Goal: Information Seeking & Learning: Understand process/instructions

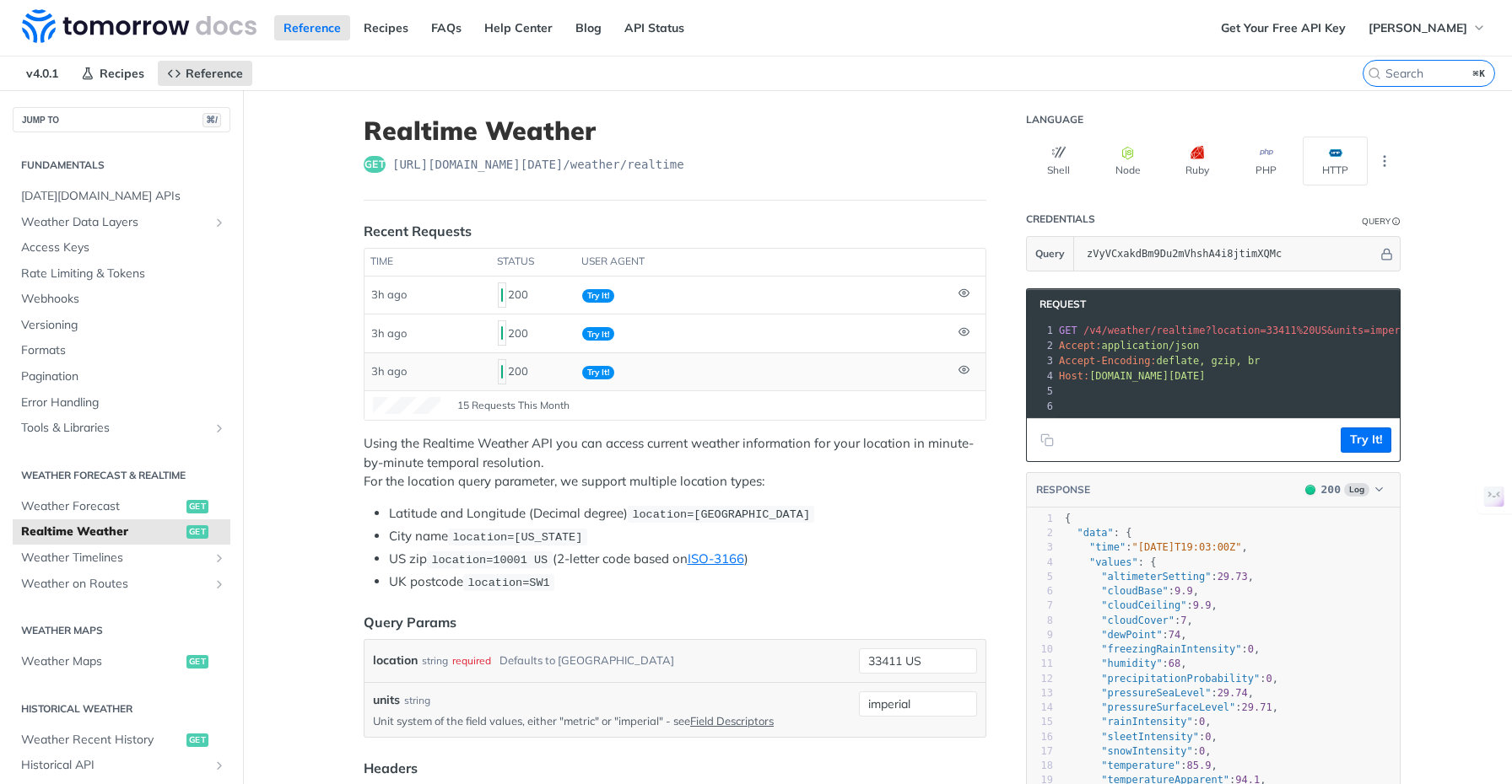
scroll to position [104, 0]
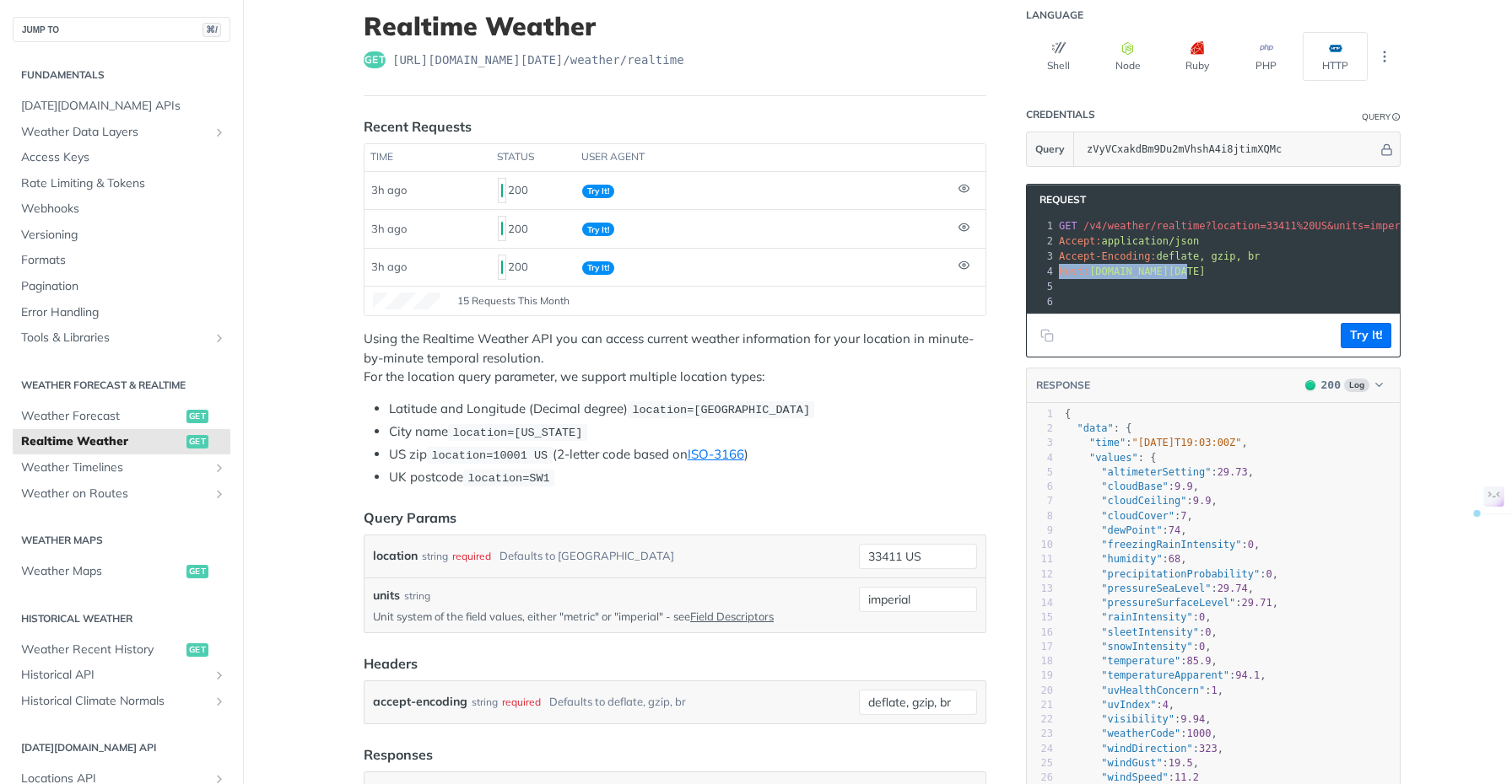
drag, startPoint x: 1052, startPoint y: 272, endPoint x: 1181, endPoint y: 272, distance: 129.0
click at [1181, 272] on pre "Host: [DOMAIN_NAME][DATE]" at bounding box center [1387, 271] width 664 height 16
copy span "Host: [DOMAIN_NAME][DATE]"
click at [1326, 58] on button "HTTP" at bounding box center [1335, 57] width 65 height 49
click at [1052, 53] on icon "button" at bounding box center [1059, 48] width 14 height 14
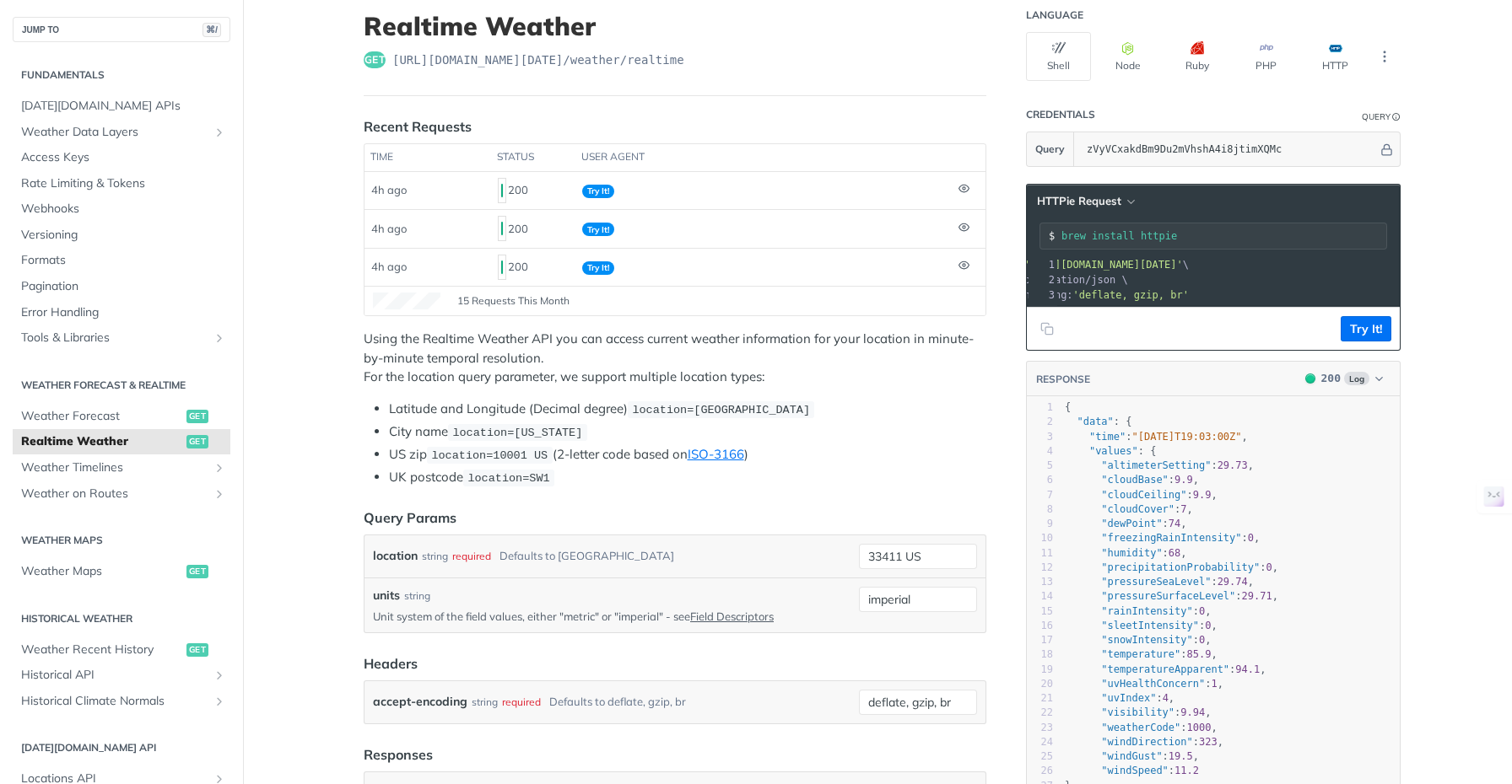
scroll to position [0, 0]
drag, startPoint x: 1094, startPoint y: 262, endPoint x: 1348, endPoint y: 268, distance: 254.1
click at [819, 265] on span "'[URL][DOMAIN_NAME][DATE]'" at bounding box center [740, 264] width 158 height 12
drag, startPoint x: 1373, startPoint y: 266, endPoint x: 1114, endPoint y: 262, distance: 259.0
click at [1114, 262] on span "'[URL][DOMAIN_NAME][DATE]'" at bounding box center [1187, 264] width 158 height 12
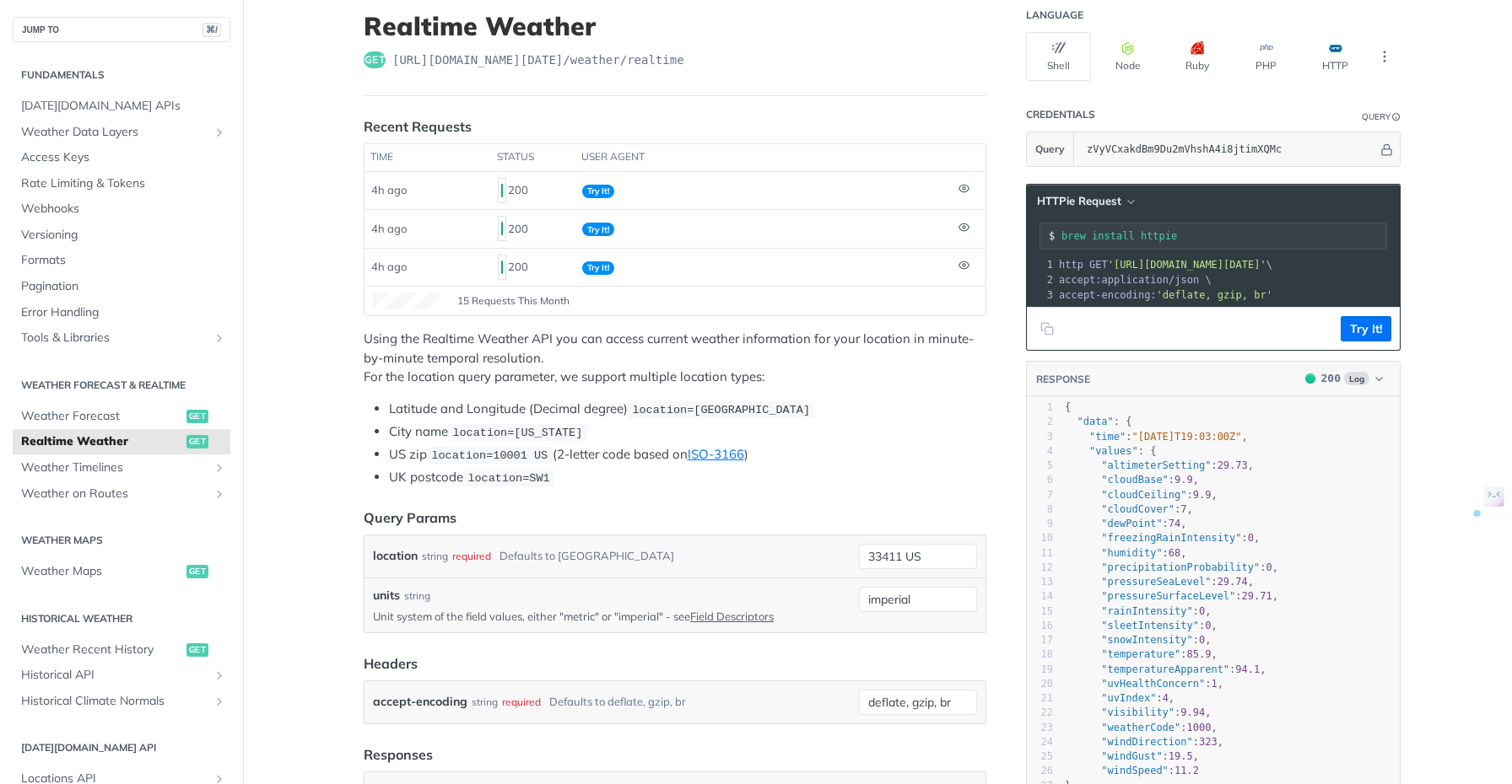
copy span "[URL][DOMAIN_NAME][DATE]"
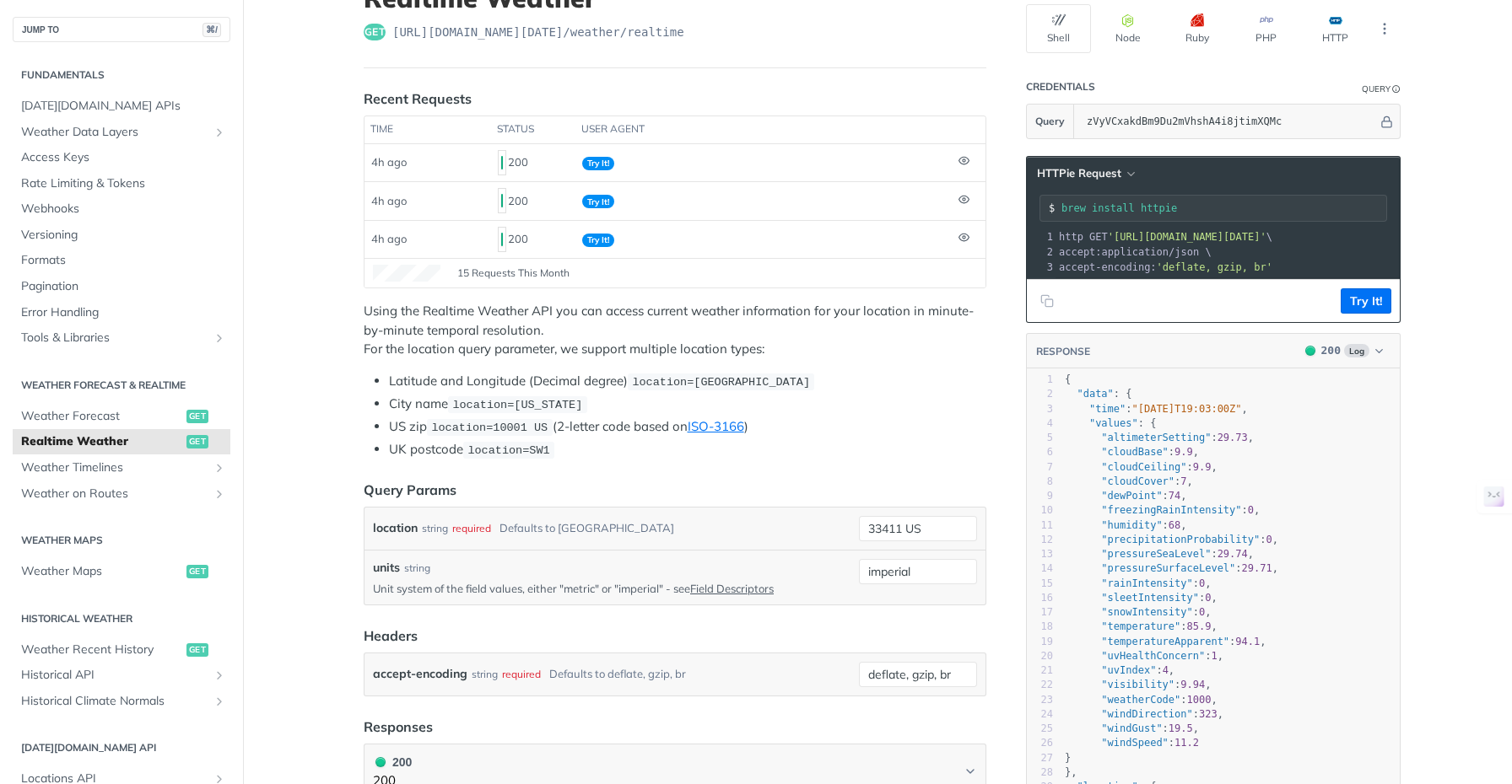
scroll to position [129, 0]
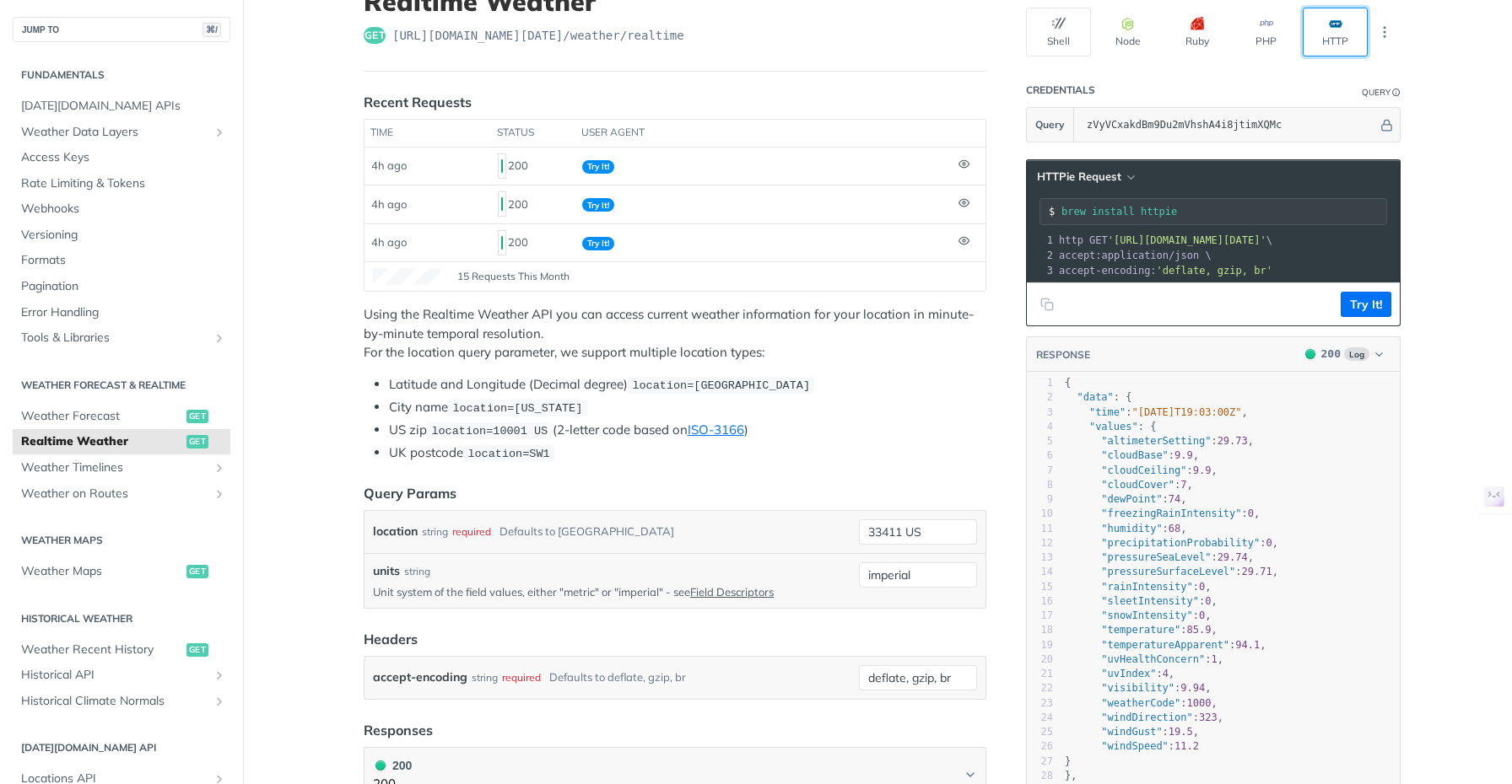
click at [1326, 32] on button "HTTP" at bounding box center [1335, 32] width 65 height 49
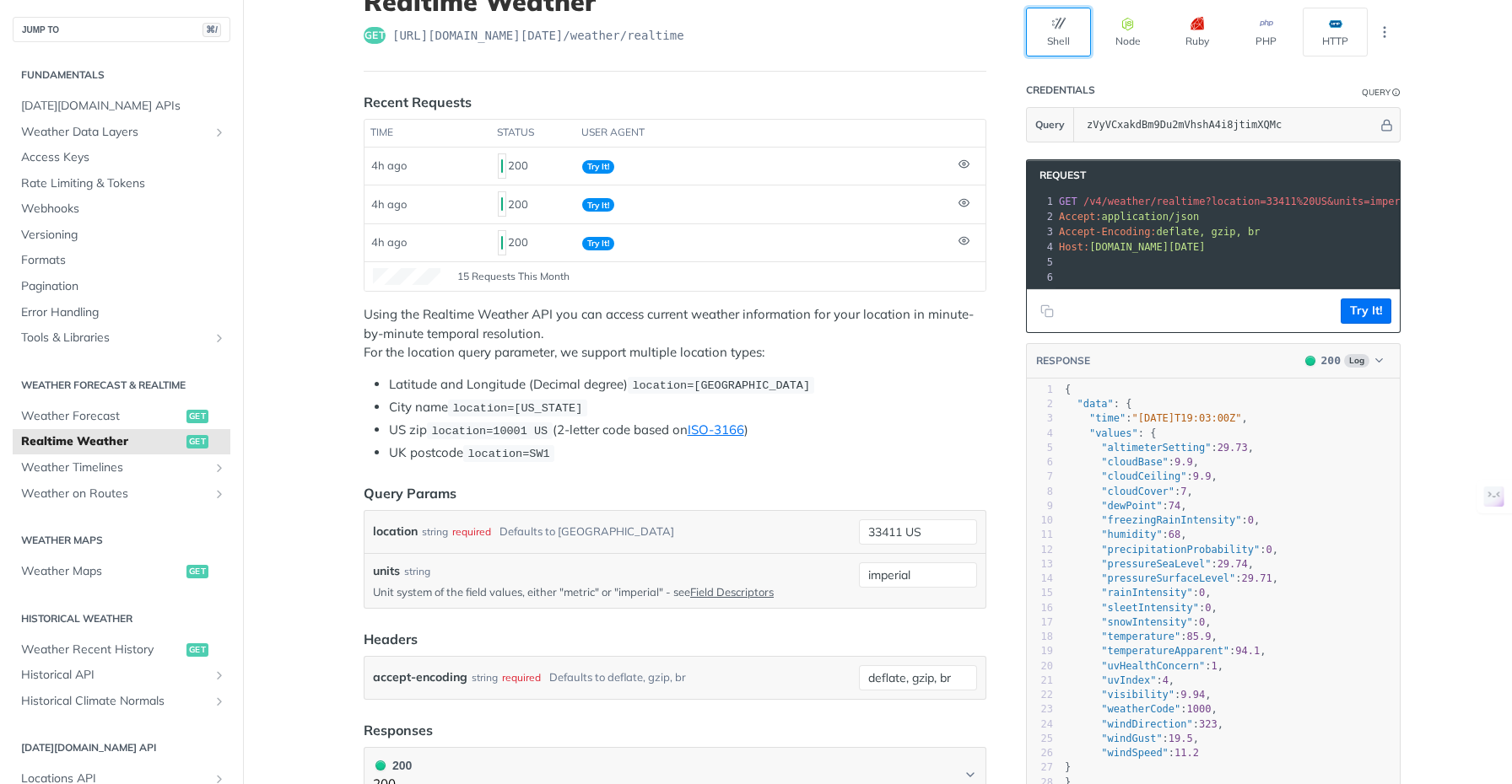
click at [1052, 25] on icon "button" at bounding box center [1059, 23] width 14 height 14
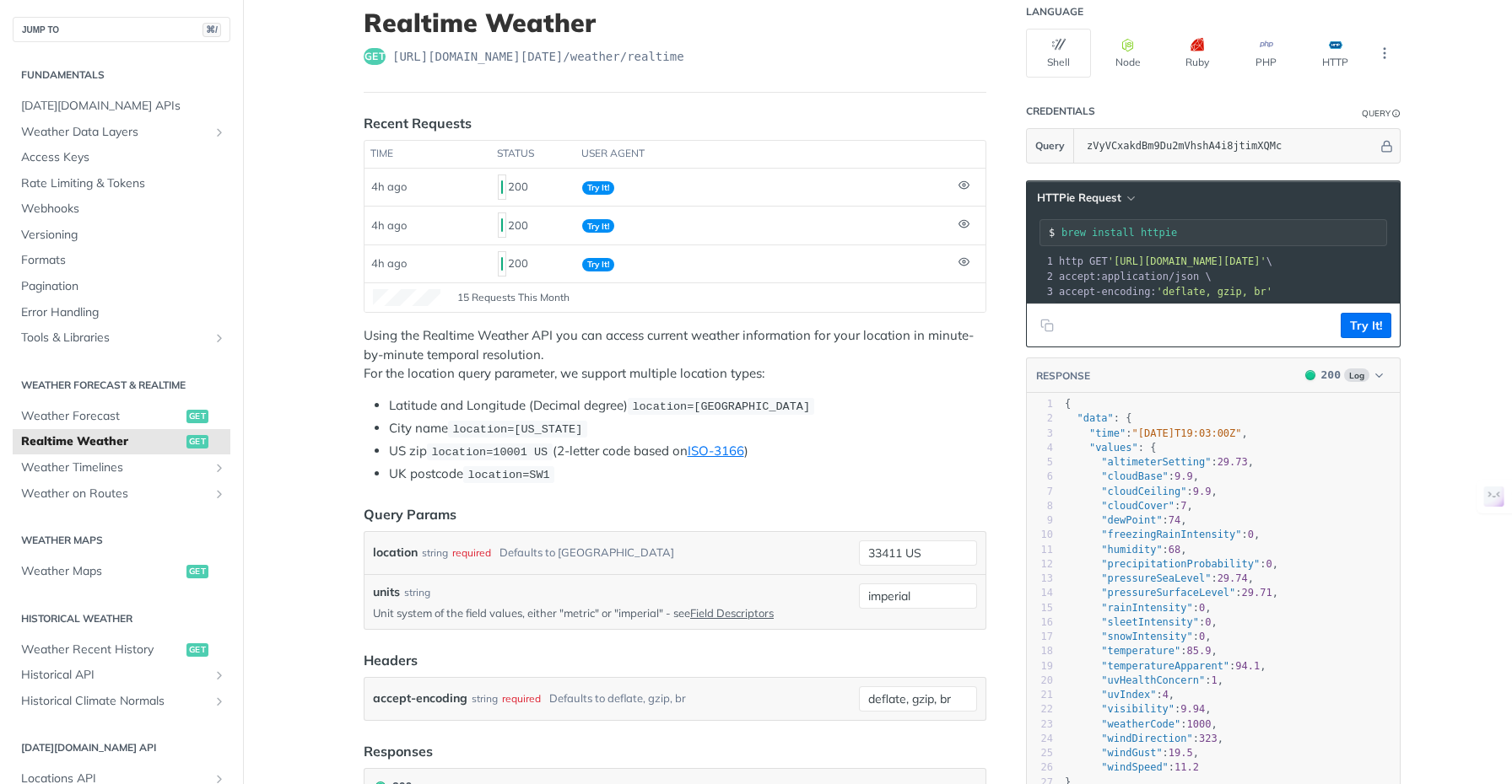
scroll to position [111, 0]
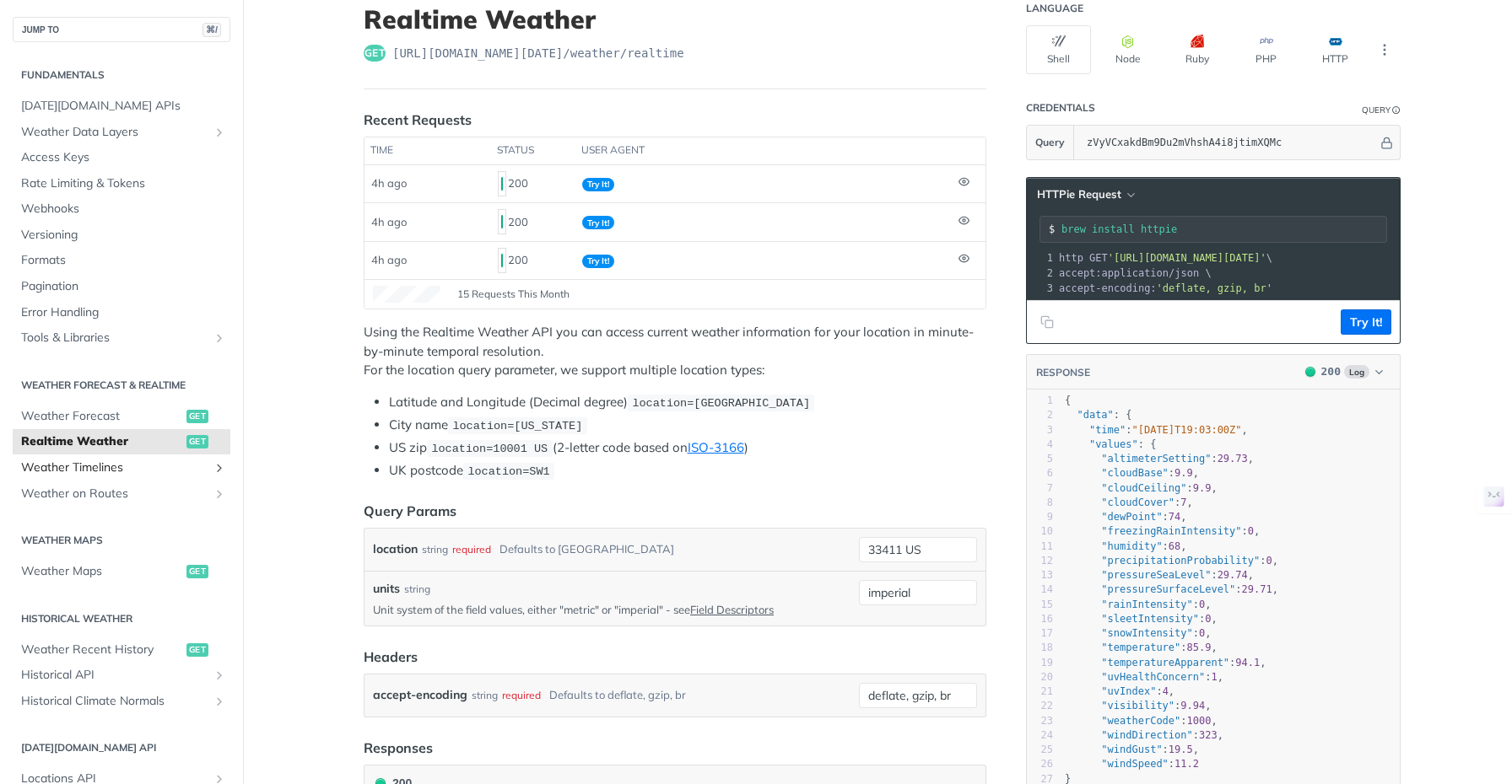
click at [112, 468] on span "Weather Timelines" at bounding box center [114, 468] width 187 height 16
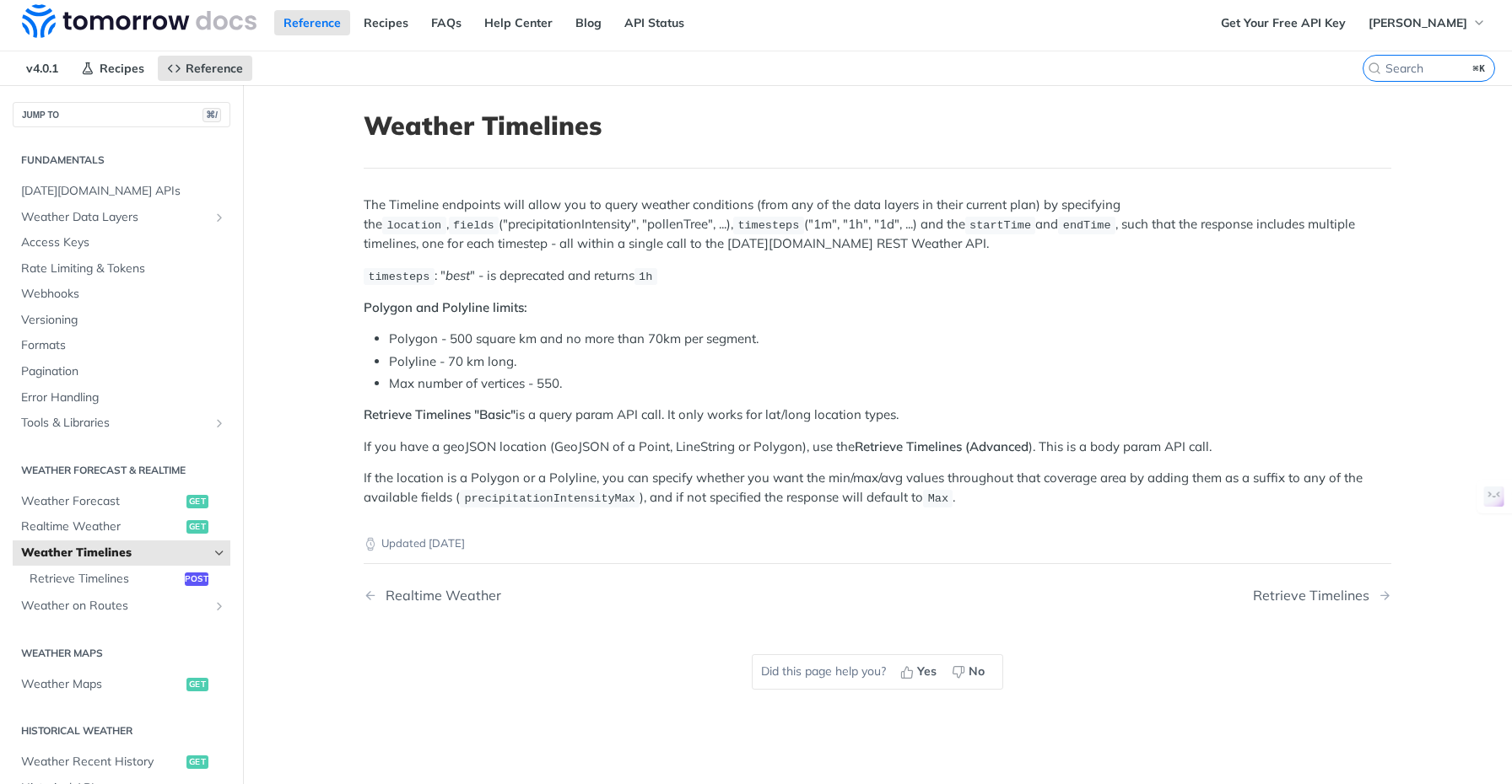
scroll to position [27, 0]
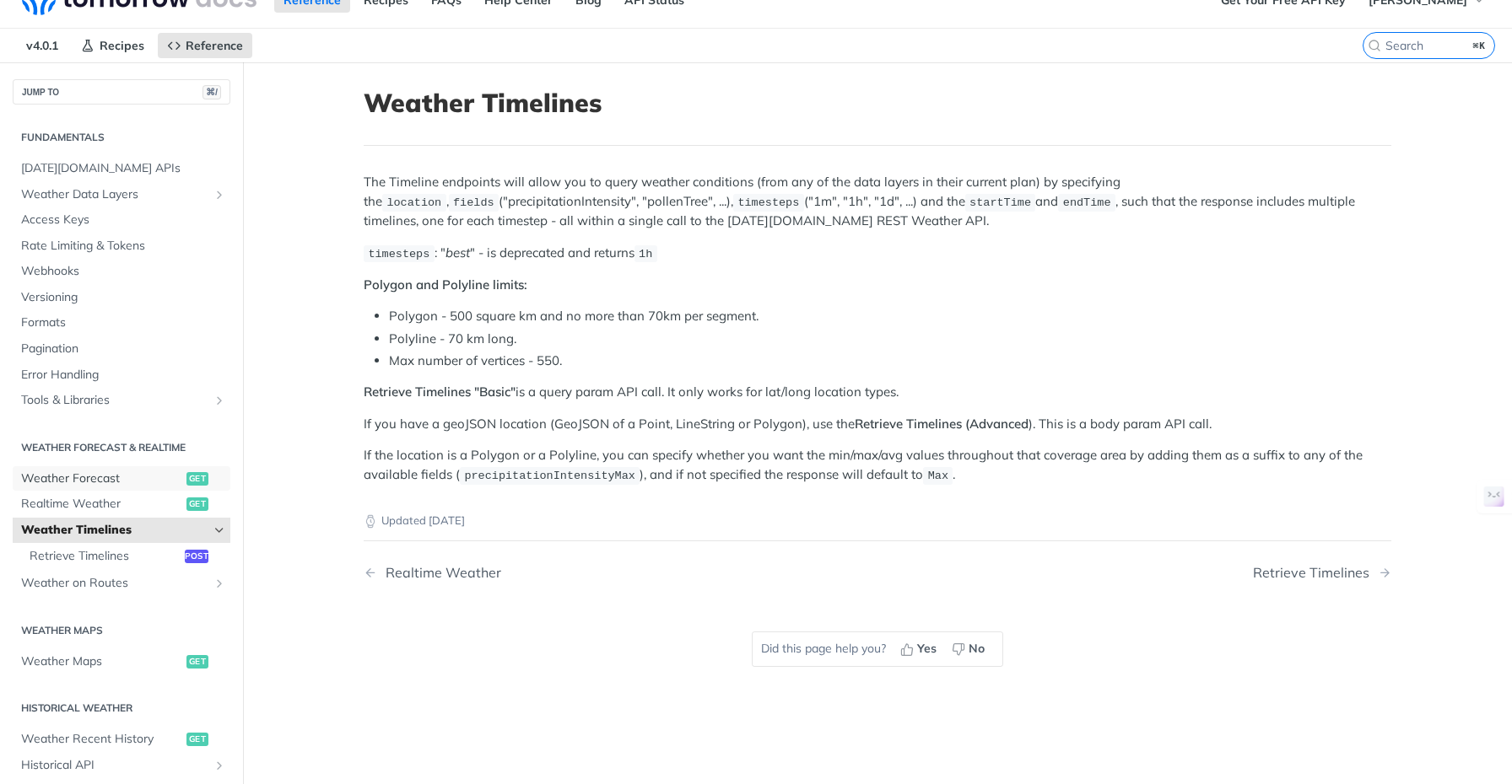
drag, startPoint x: 93, startPoint y: 475, endPoint x: 233, endPoint y: 420, distance: 150.4
click at [93, 475] on span "Weather Forecast" at bounding box center [101, 479] width 161 height 16
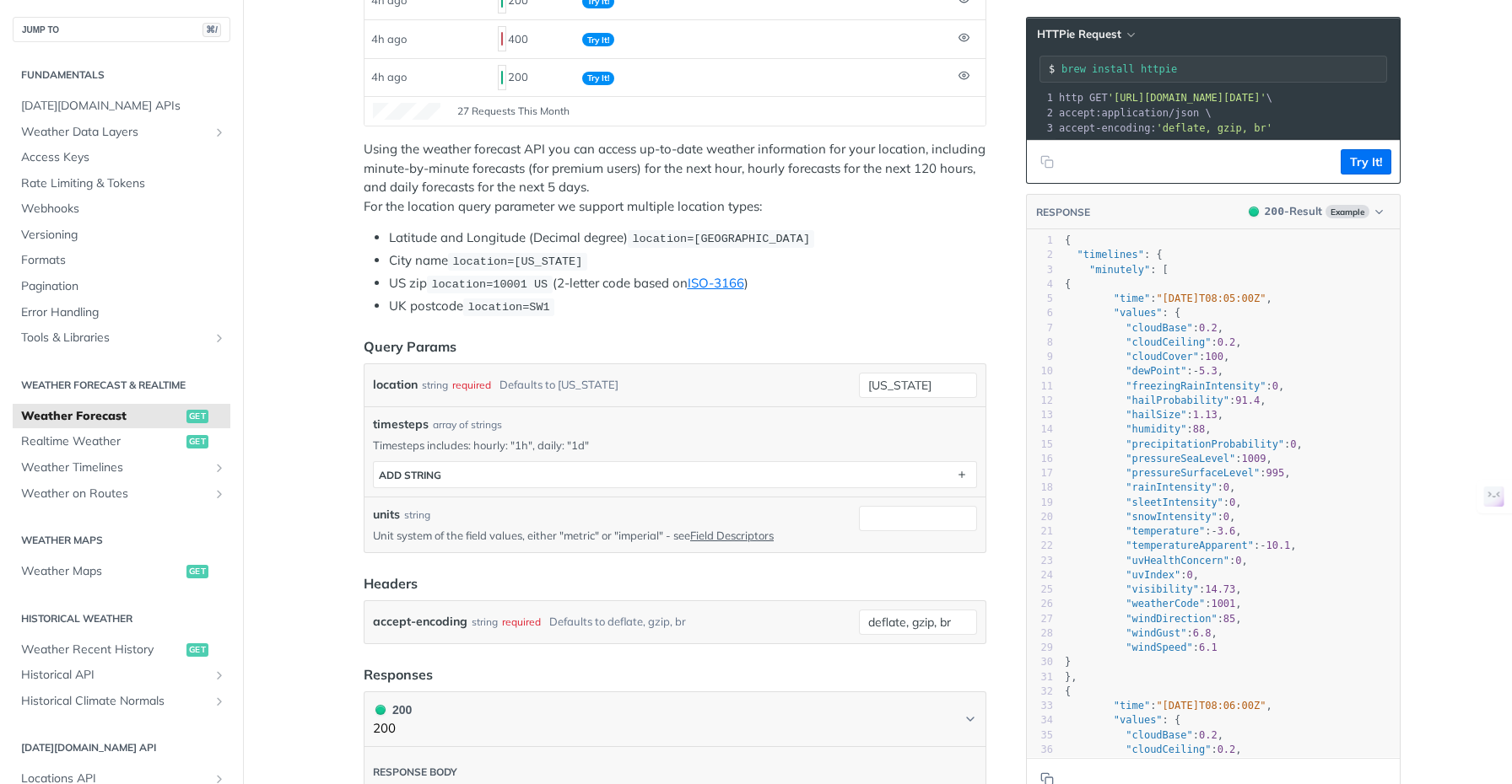
scroll to position [317, 0]
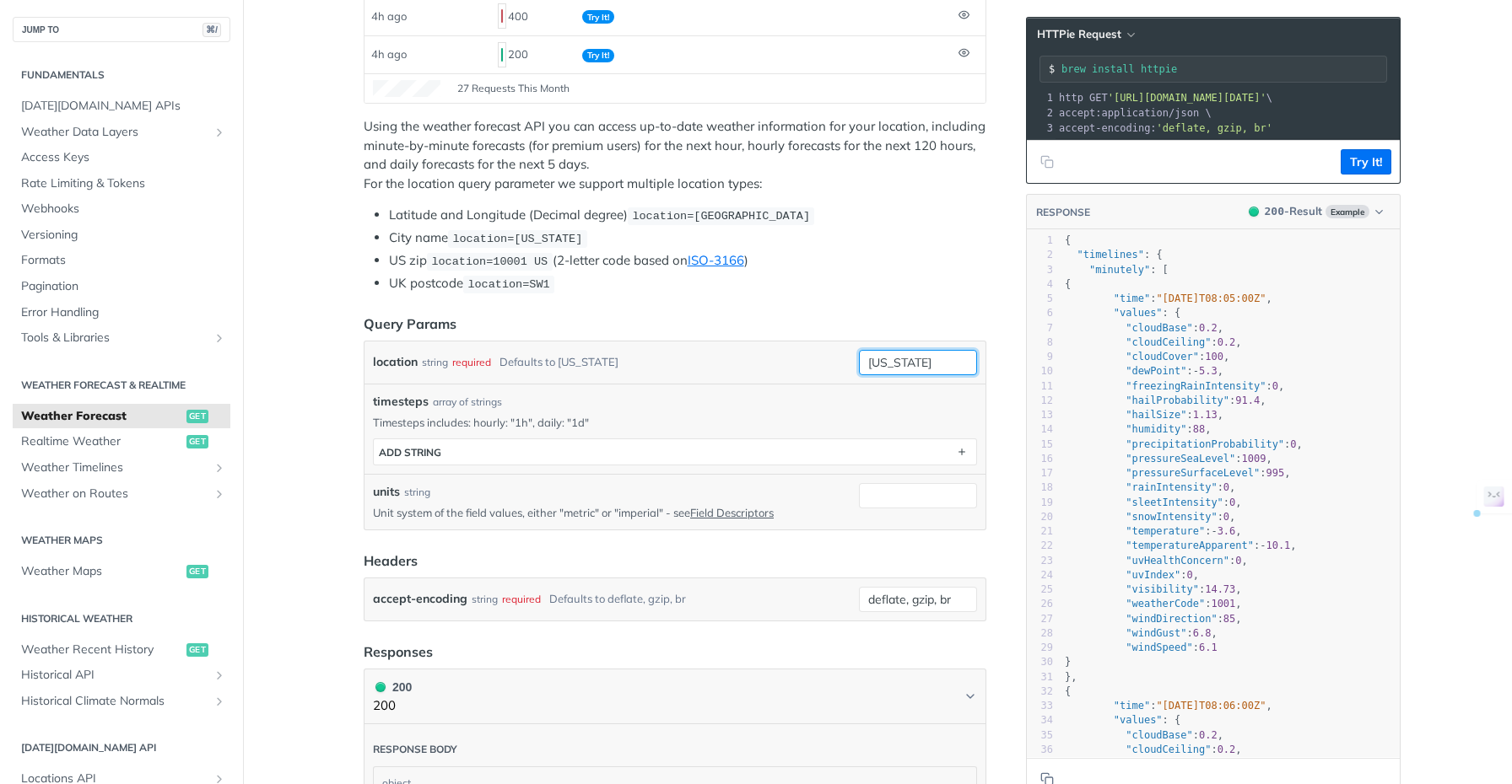
drag, startPoint x: 922, startPoint y: 355, endPoint x: 820, endPoint y: 361, distance: 102.2
click at [820, 361] on div "location string required Defaults to [US_STATE] [US_STATE] required type : stri…" at bounding box center [675, 363] width 604 height 26
type input "33411 US"
click at [929, 274] on li "UK postcode location=SW1" at bounding box center [687, 283] width 597 height 19
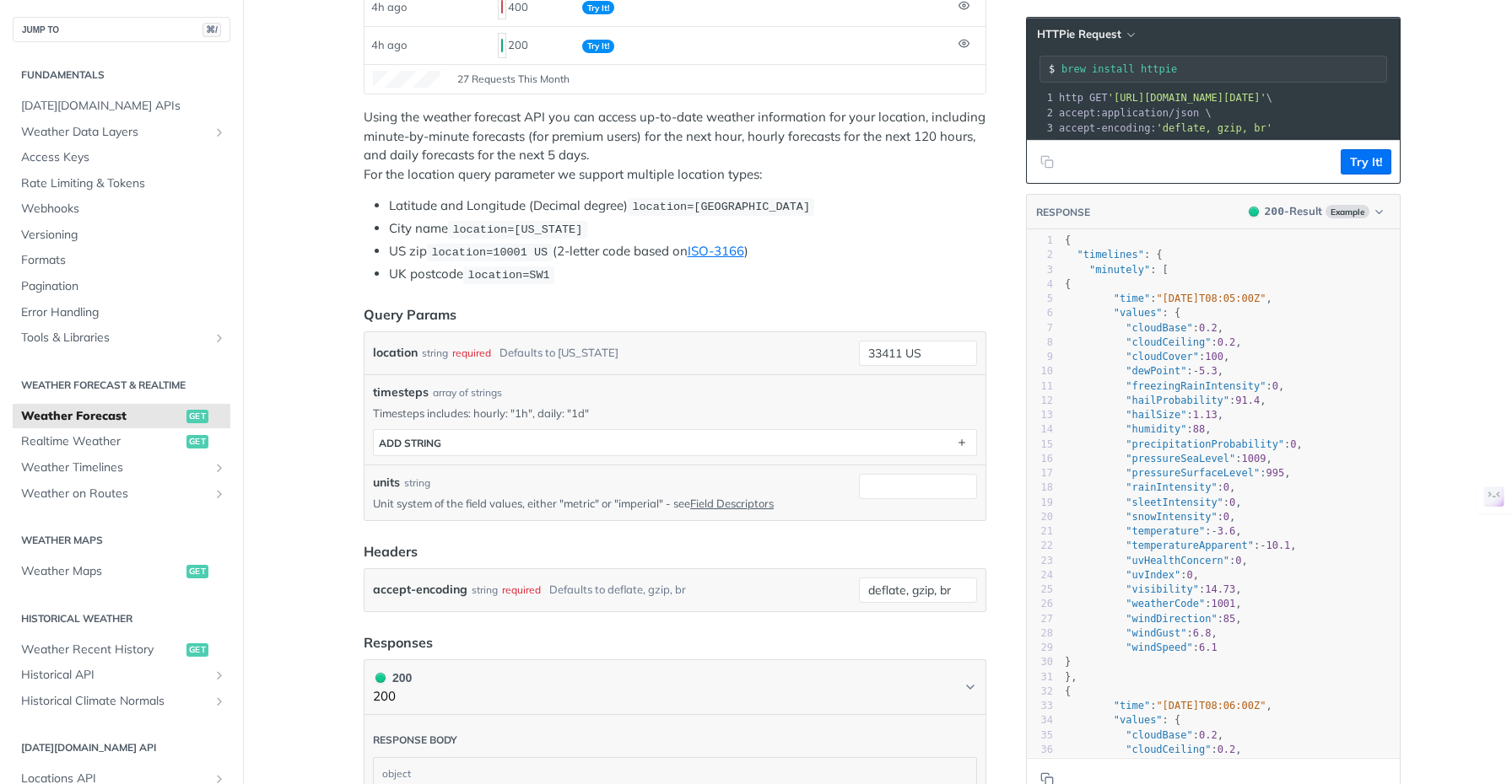
scroll to position [327, 0]
click at [881, 487] on input "units" at bounding box center [917, 486] width 118 height 26
type input "imperial"
click at [1360, 175] on button "Try It!" at bounding box center [1365, 162] width 50 height 26
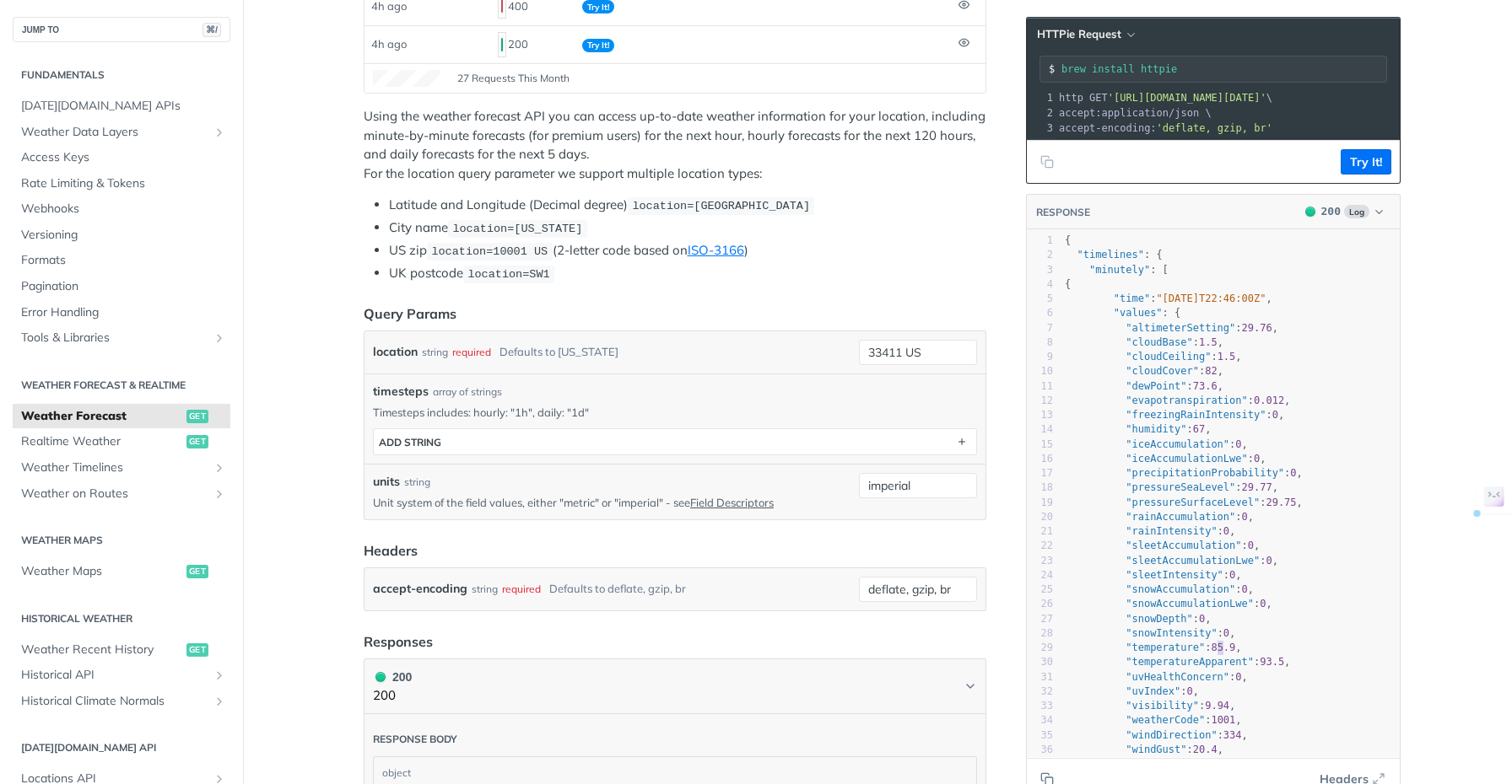
type textarea "85.9,"
drag, startPoint x: 1218, startPoint y: 660, endPoint x: 1255, endPoint y: 659, distance: 37.0
click at [1255, 655] on pre ""temperature" : 85.9 ," at bounding box center [1311, 648] width 499 height 15
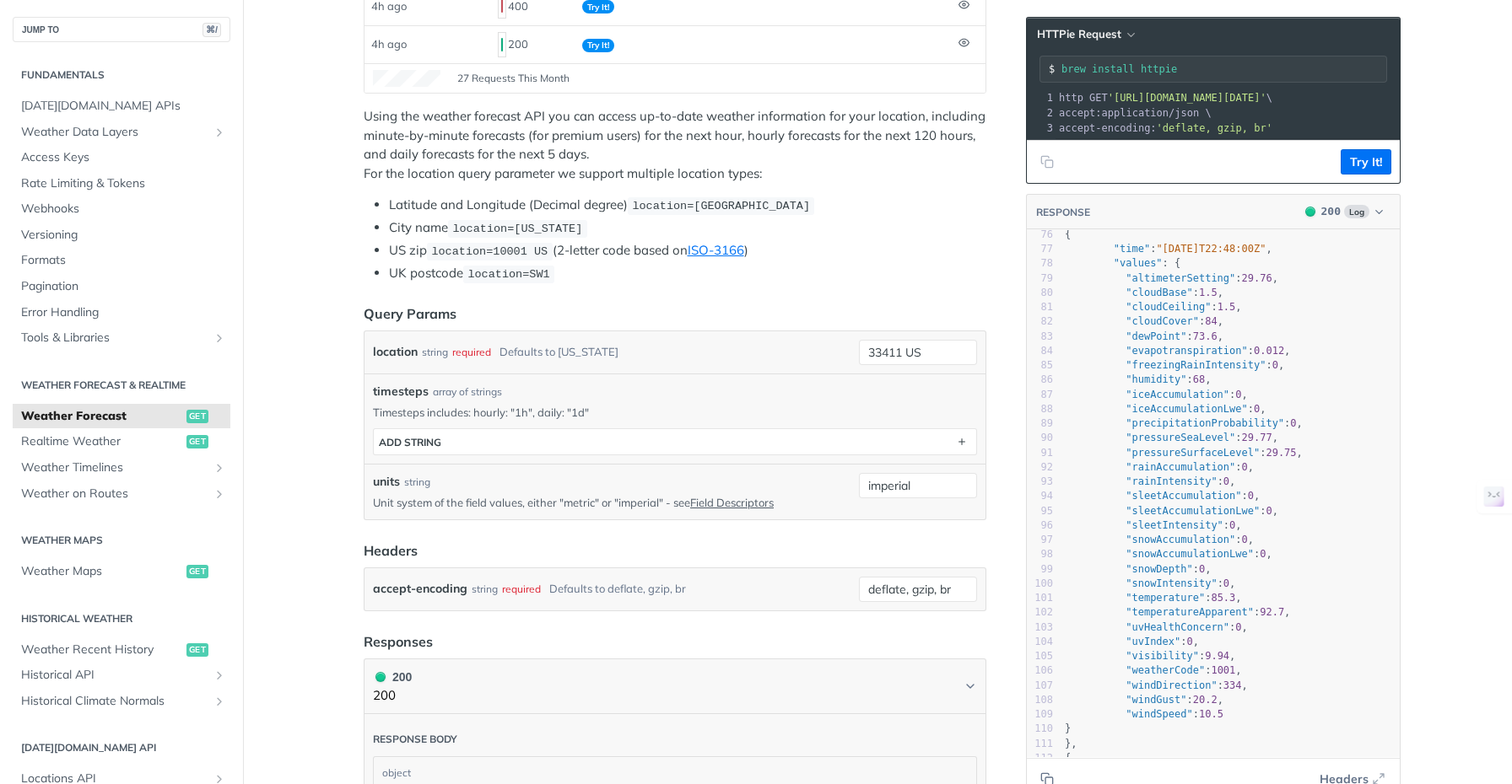
scroll to position [1133, 0]
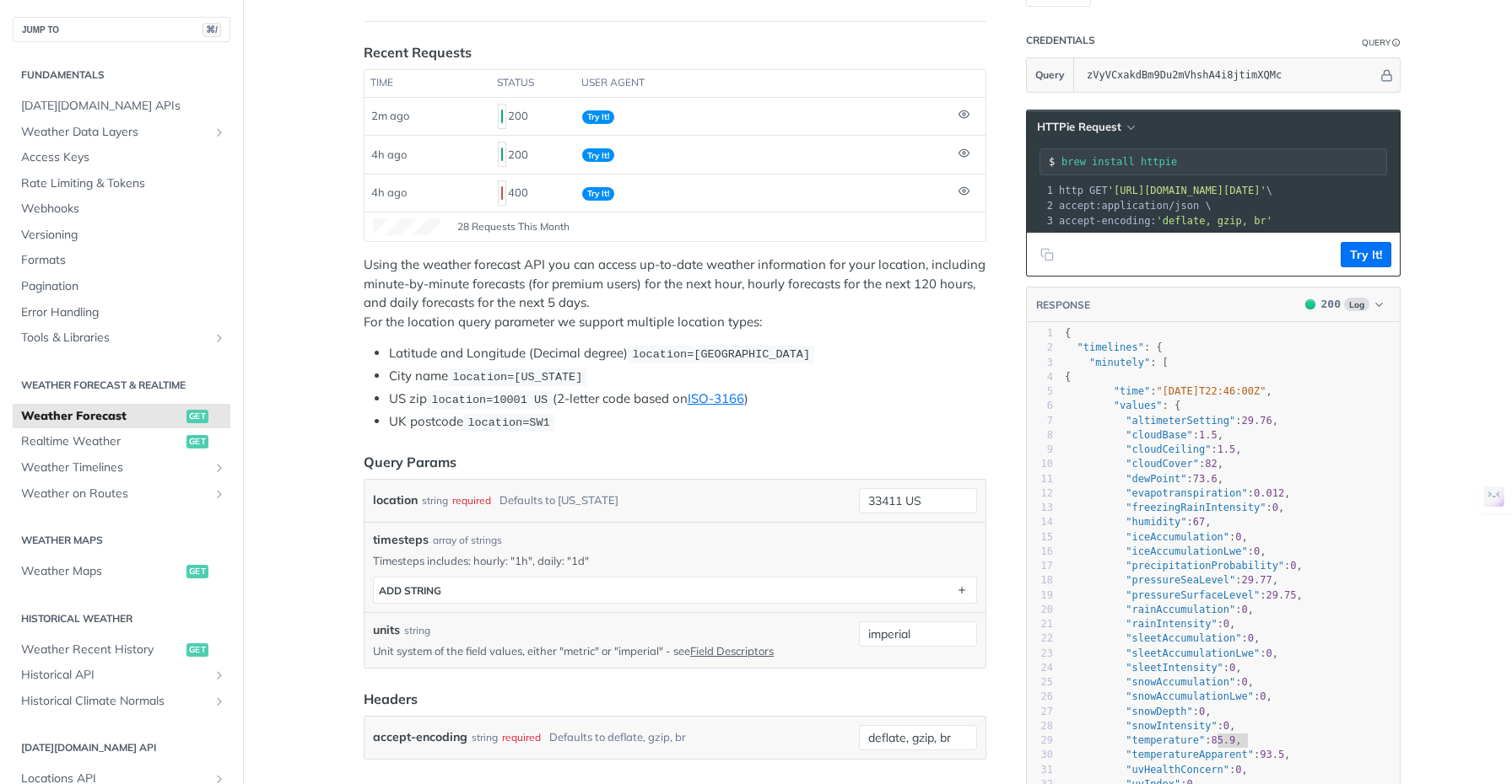
scroll to position [492, 0]
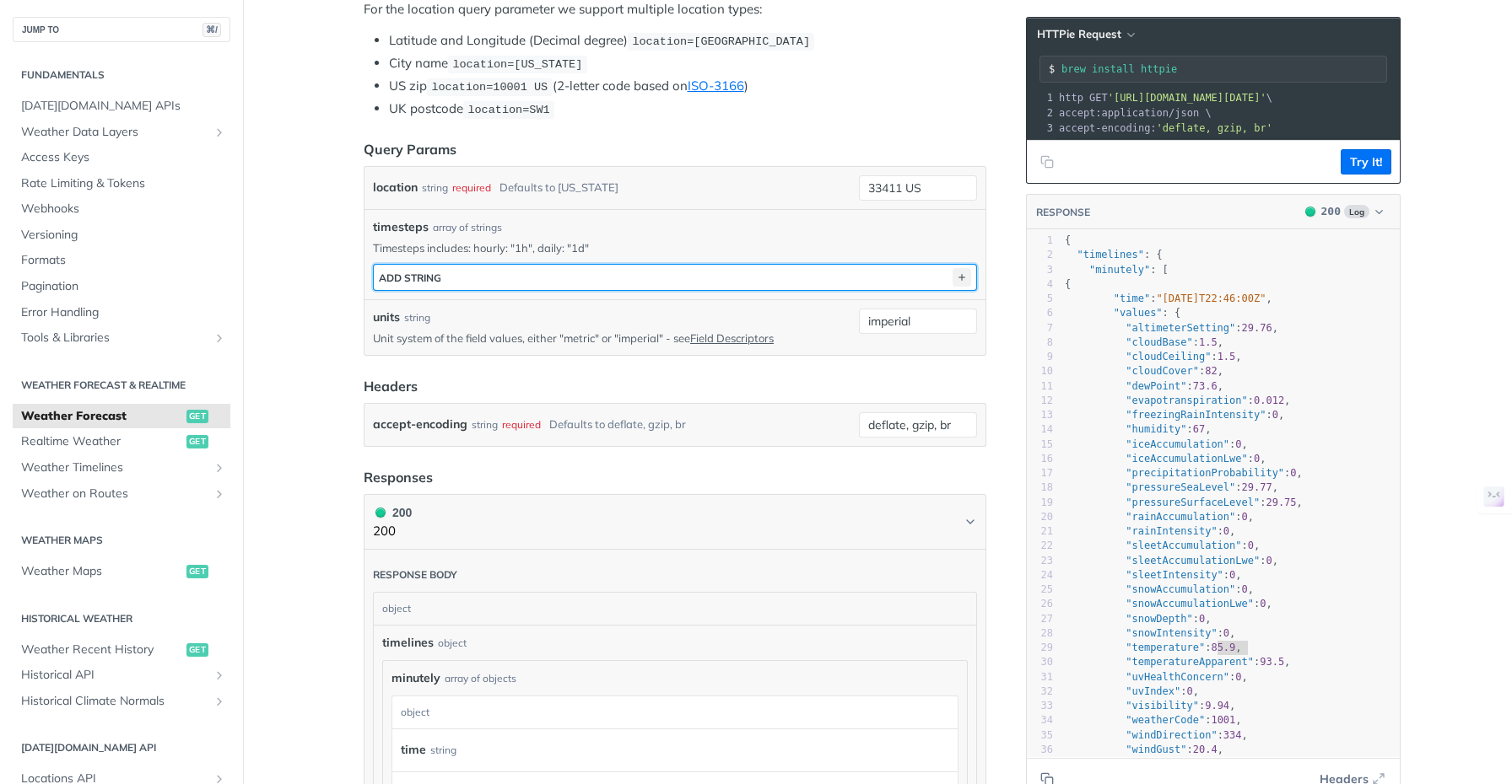
click at [955, 270] on icon "button" at bounding box center [962, 277] width 18 height 18
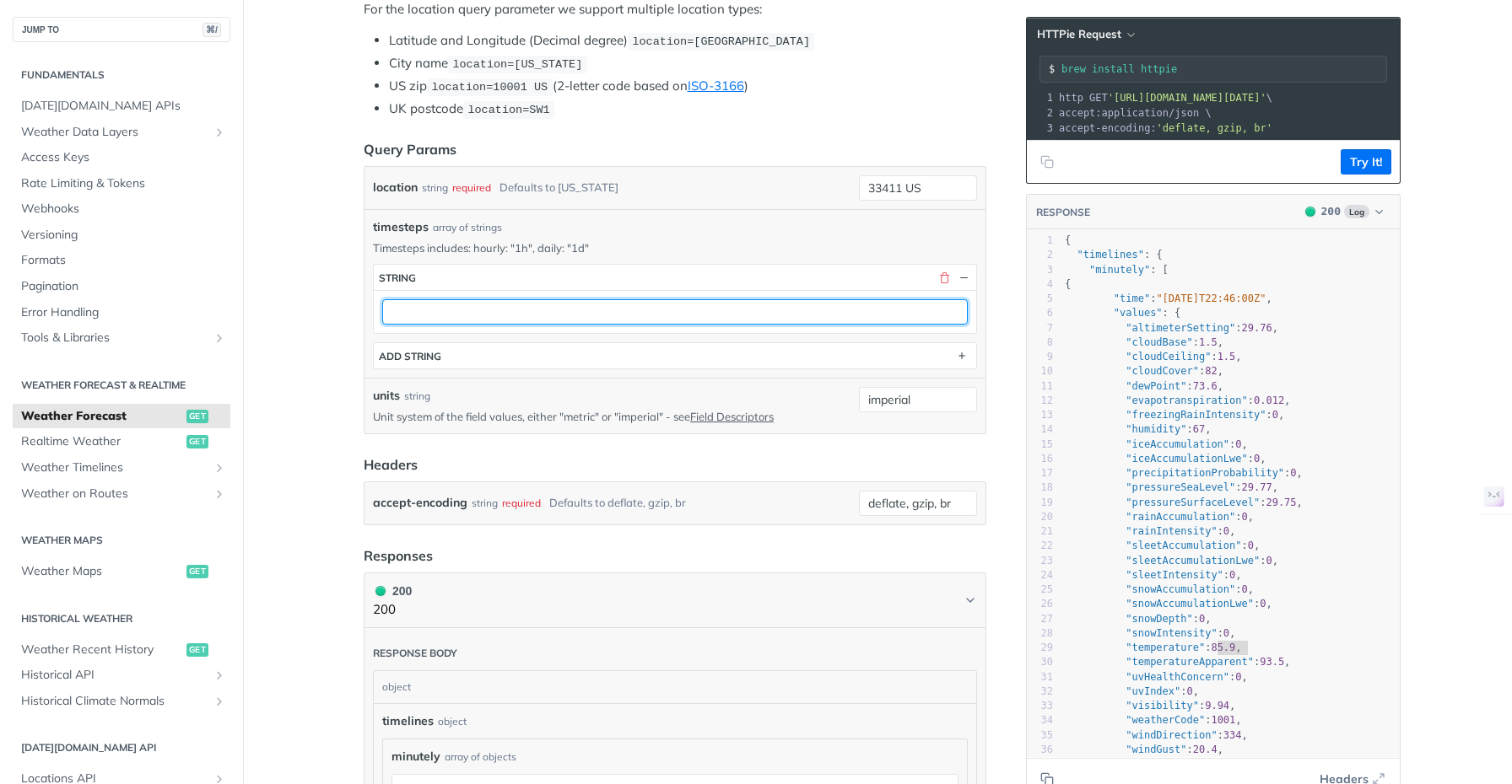
click at [474, 313] on input "text" at bounding box center [675, 313] width 585 height 26
type input "1h"
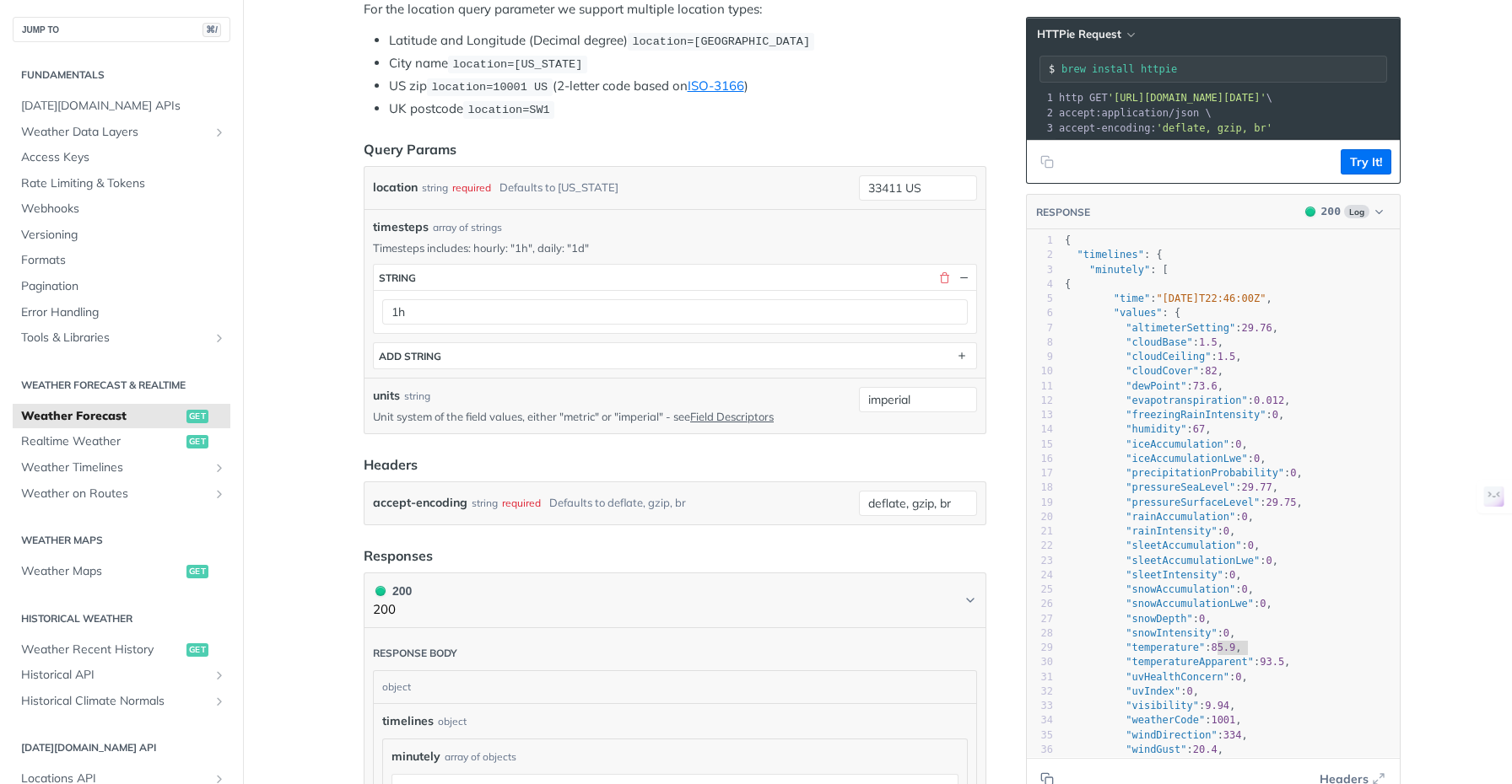
click at [282, 359] on main "JUMP TO ⌘/ Fundamentals [DATE][DOMAIN_NAME] APIs Weather Data Layers Core Proba…" at bounding box center [756, 721] width 1512 height 2245
click at [1364, 175] on button "Try It!" at bounding box center [1365, 162] width 50 height 26
type textarea "86.3,"
drag, startPoint x: 1211, startPoint y: 660, endPoint x: 1251, endPoint y: 660, distance: 40.0
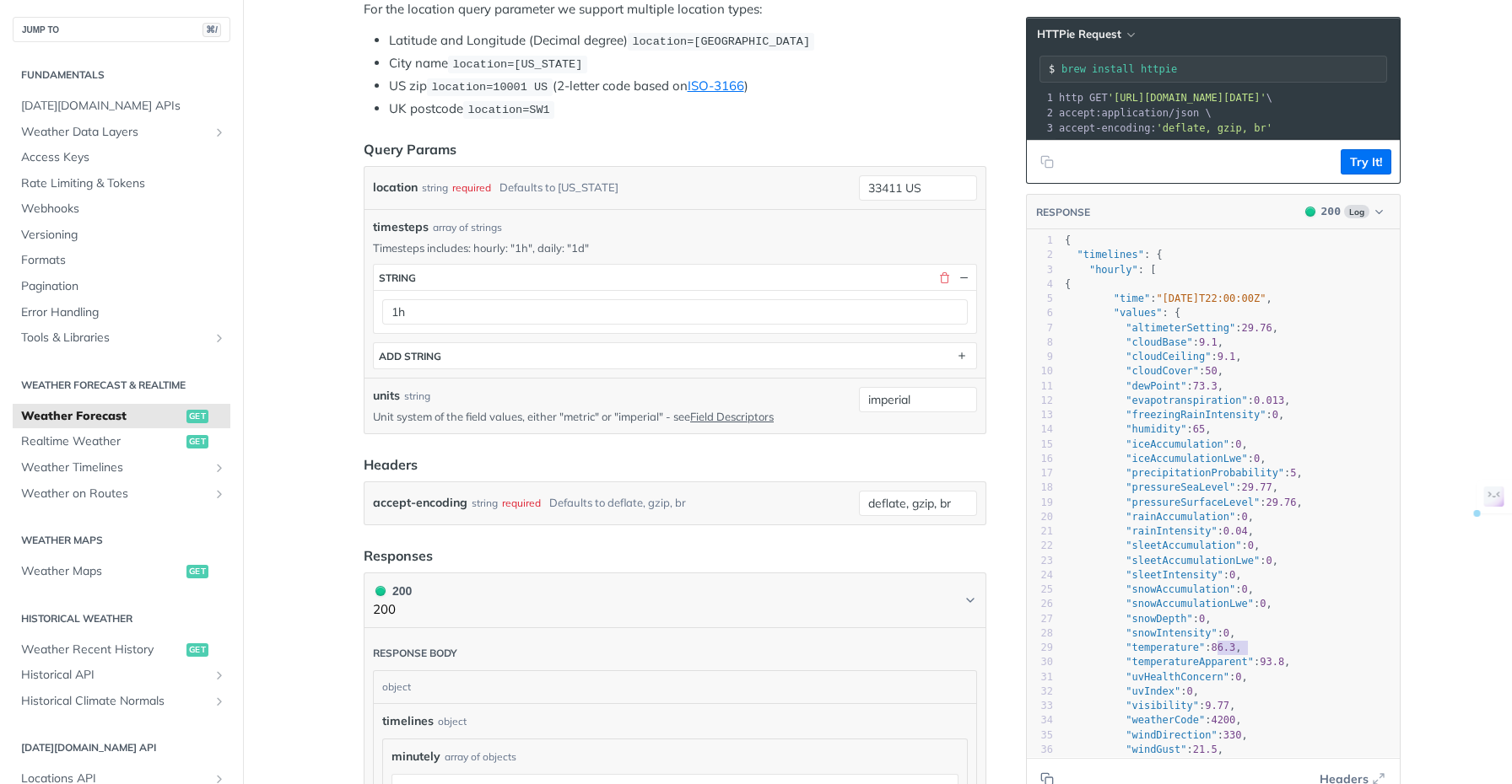
click at [1251, 655] on pre ""temperature" : 86.3 ," at bounding box center [1311, 648] width 499 height 15
click at [1273, 655] on pre ""temperature" : 86.3 ," at bounding box center [1311, 648] width 499 height 15
click at [312, 387] on main "JUMP TO ⌘/ Fundamentals [DATE][DOMAIN_NAME] APIs Weather Data Layers Core Proba…" at bounding box center [756, 721] width 1512 height 2245
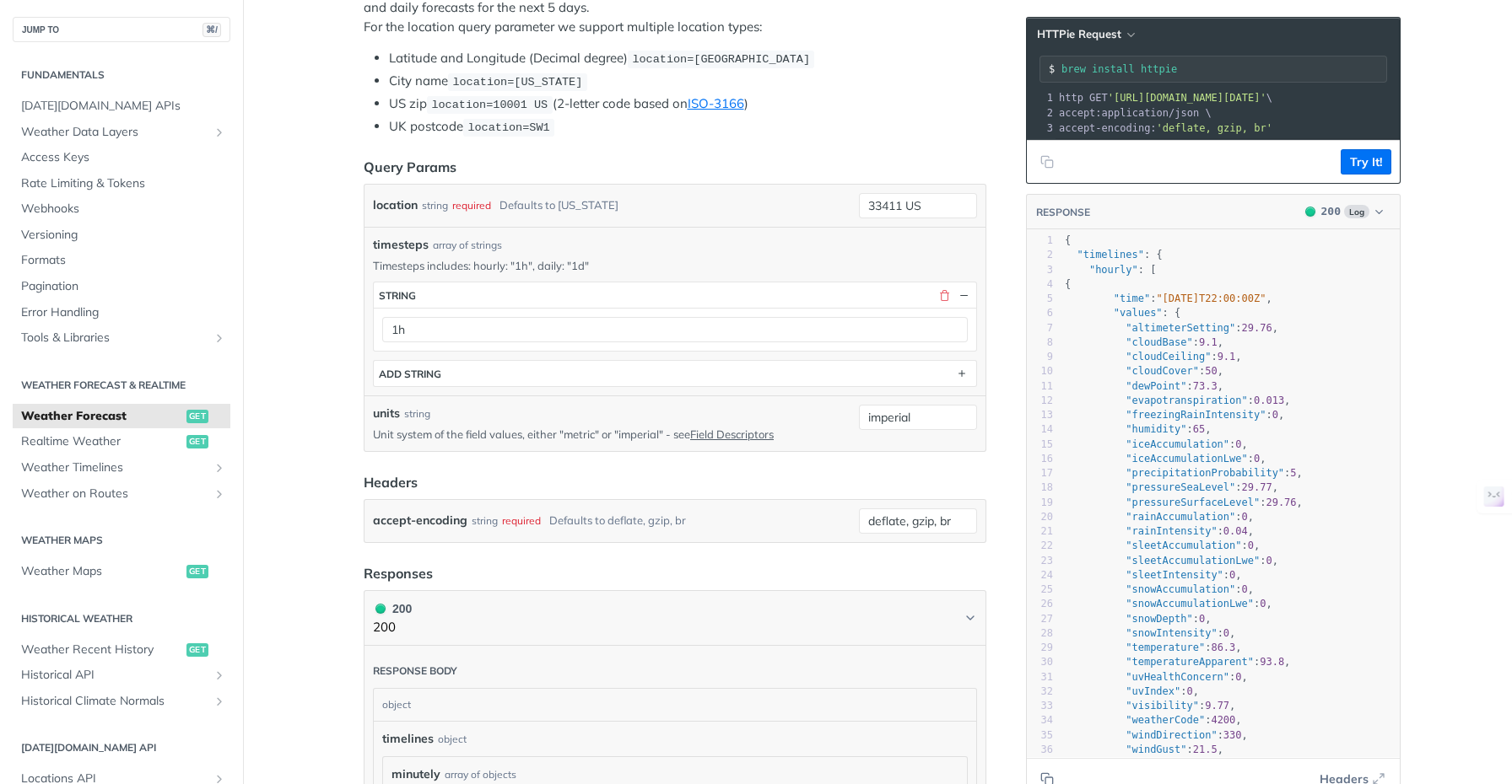
scroll to position [473, 0]
click at [119, 469] on span "Weather Timelines" at bounding box center [114, 468] width 187 height 16
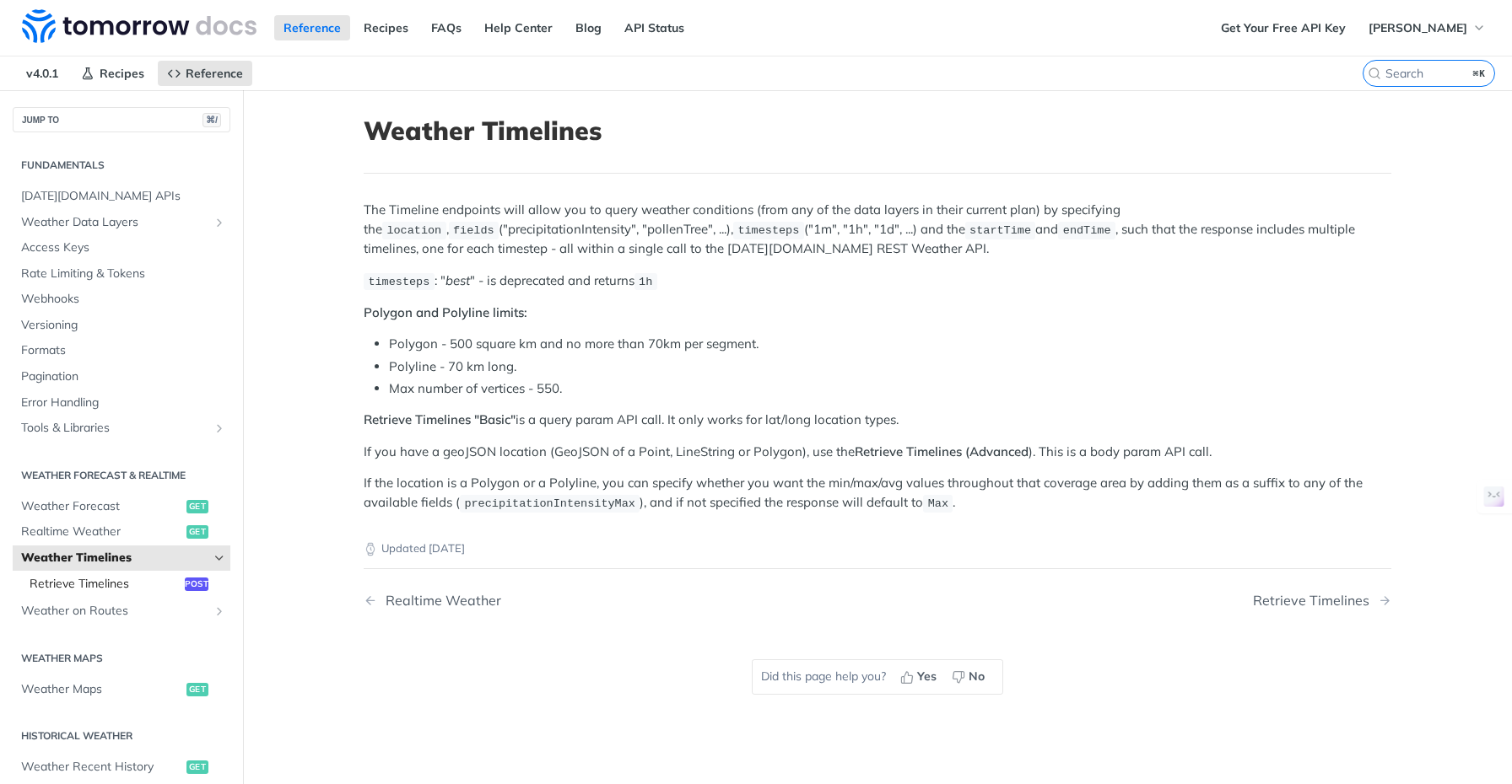
click at [117, 588] on span "Retrieve Timelines" at bounding box center [104, 584] width 151 height 16
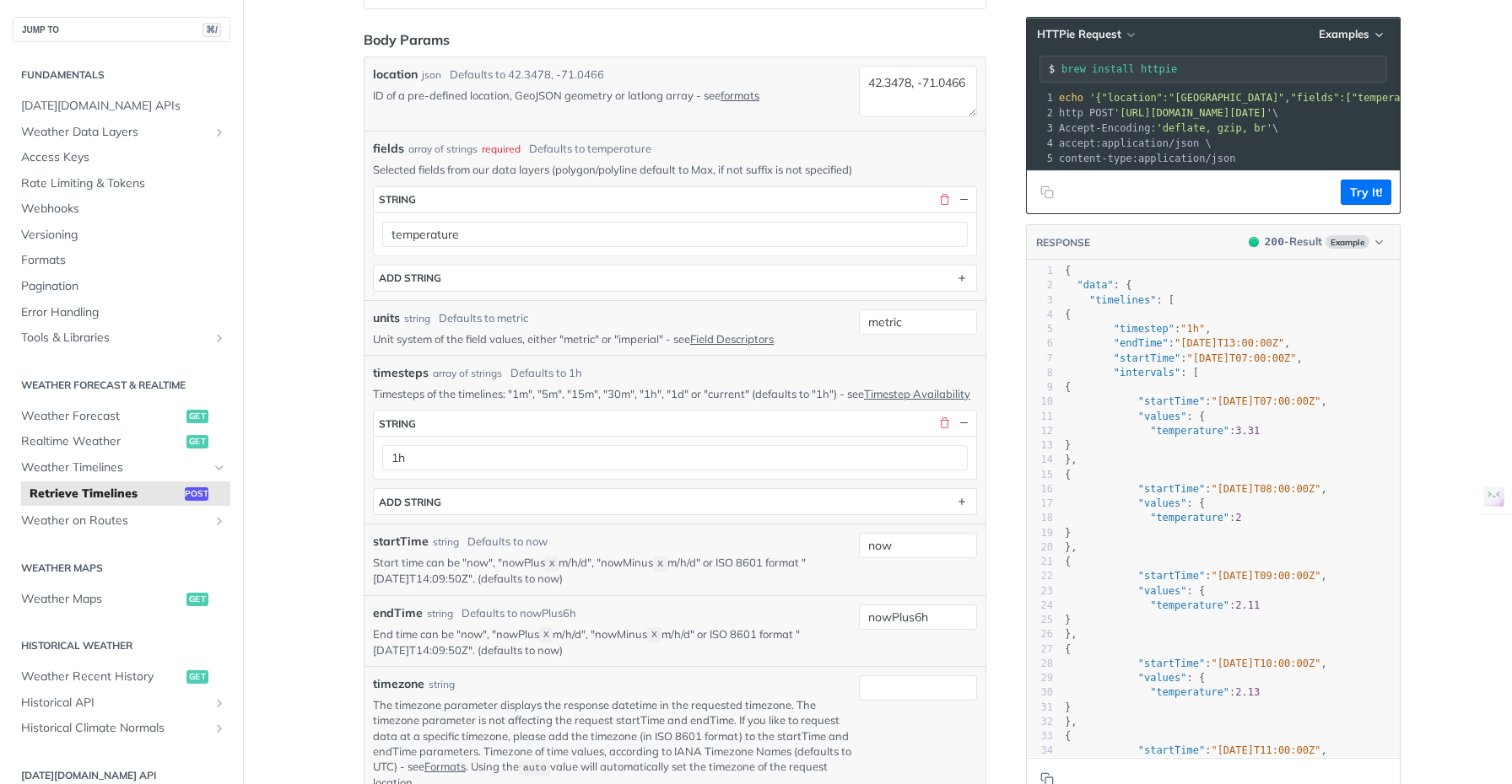
scroll to position [334, 0]
click at [93, 600] on span "Weather Maps" at bounding box center [101, 599] width 161 height 16
